Goal: Navigation & Orientation: Find specific page/section

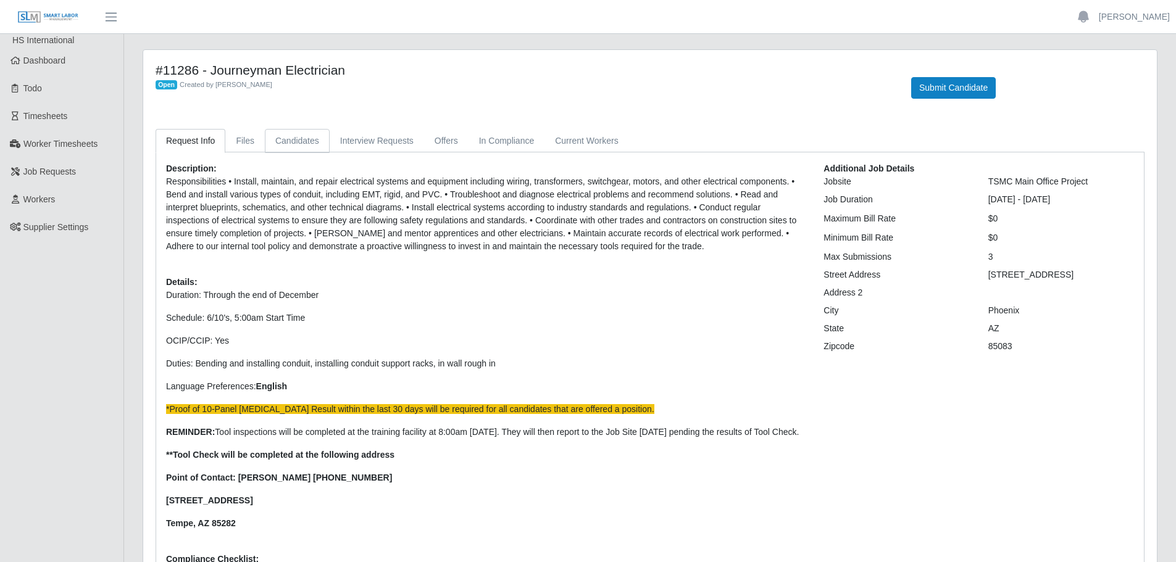
click at [282, 143] on link "Candidates" at bounding box center [297, 141] width 65 height 24
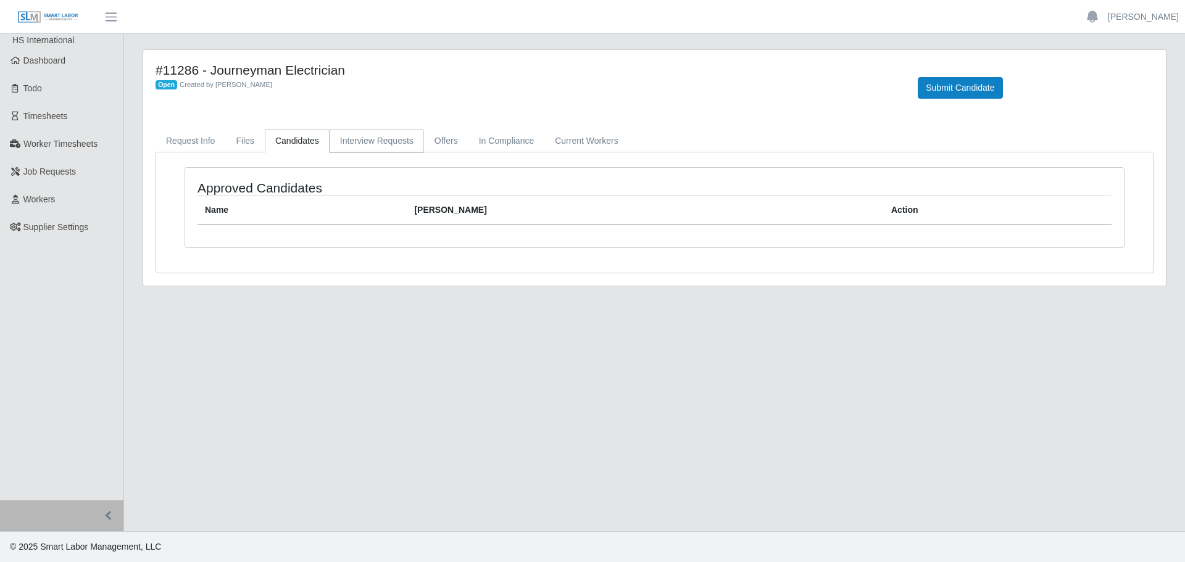
click at [391, 132] on link "Interview Requests" at bounding box center [377, 141] width 94 height 24
click at [457, 143] on link "Offers" at bounding box center [446, 141] width 44 height 24
click at [480, 136] on link "In Compliance" at bounding box center [507, 141] width 77 height 24
click at [576, 141] on link "Current Workers" at bounding box center [587, 141] width 84 height 24
click at [204, 140] on link "Request Info" at bounding box center [191, 141] width 70 height 24
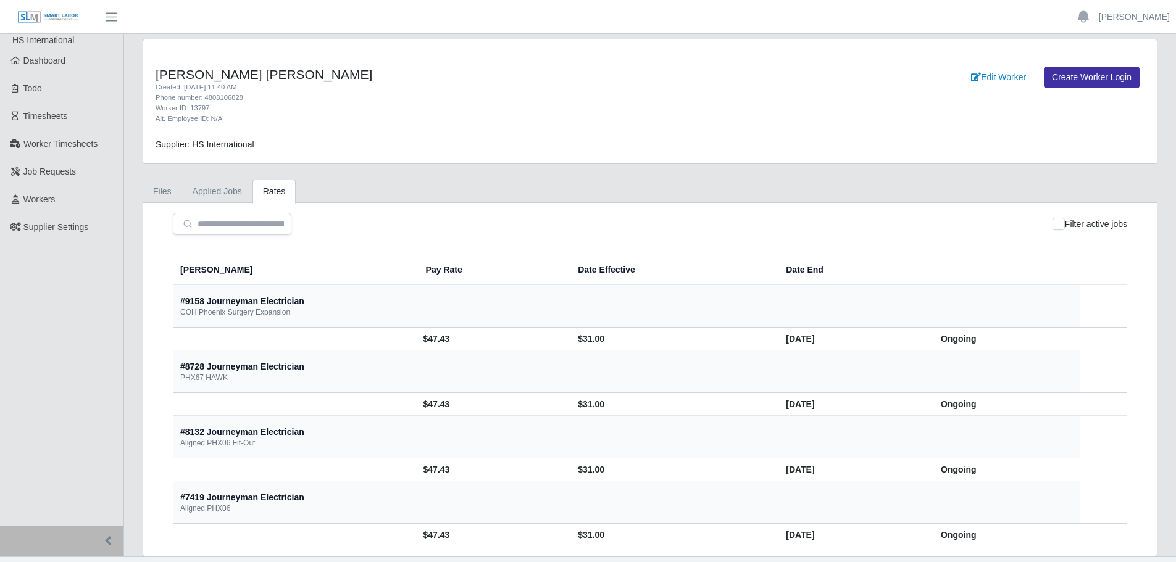
scroll to position [25, 0]
